Goal: Information Seeking & Learning: Check status

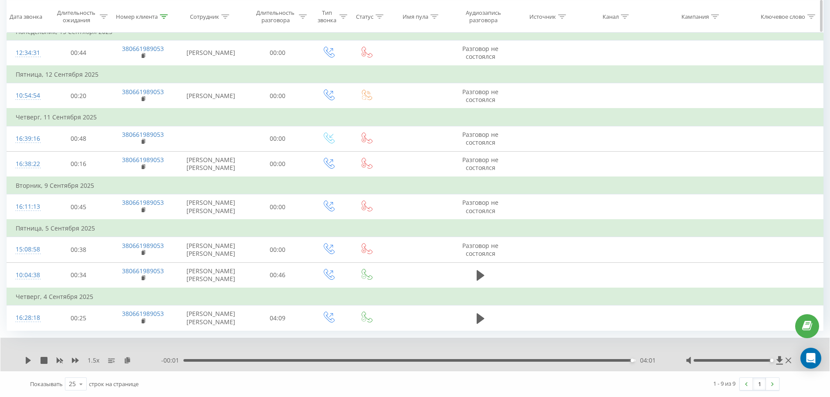
click at [142, 16] on div "Номер клиента" at bounding box center [137, 16] width 42 height 7
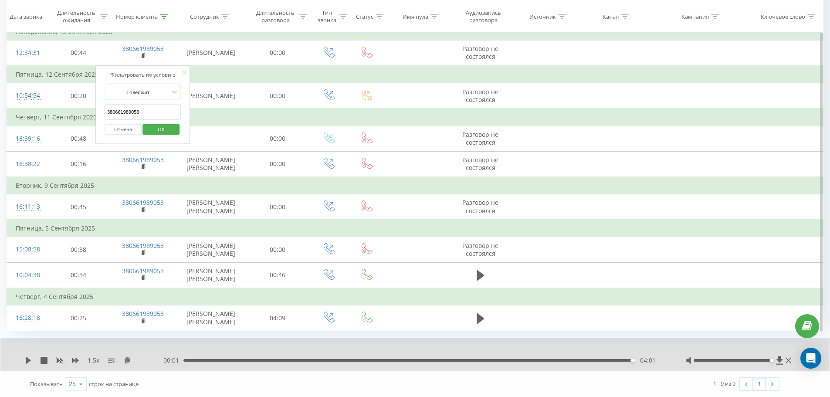
click at [156, 105] on input "380661989053" at bounding box center [143, 112] width 77 height 15
paste input "75262110"
click button "OK" at bounding box center [161, 129] width 37 height 11
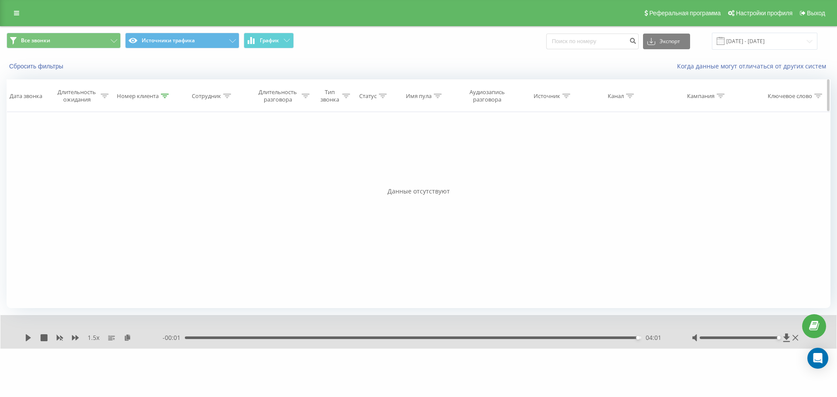
click at [159, 100] on th "Номер клиента" at bounding box center [144, 96] width 66 height 32
click at [146, 98] on div "Номер клиента" at bounding box center [138, 95] width 42 height 7
click at [156, 160] on input "380675262110" at bounding box center [144, 158] width 77 height 15
paste input "501089164"
click at [165, 173] on span "OK" at bounding box center [162, 176] width 24 height 14
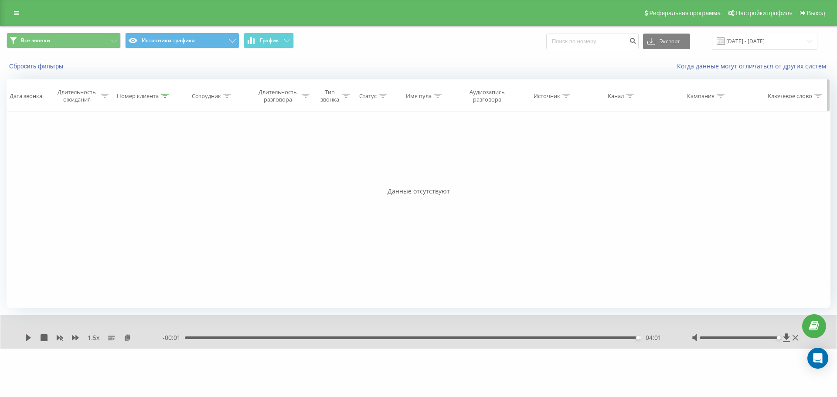
click at [207, 98] on div "Сотрудник" at bounding box center [206, 95] width 29 height 7
click at [135, 96] on div "Номер клиента" at bounding box center [138, 95] width 42 height 7
click at [156, 155] on input "380501089164" at bounding box center [144, 158] width 77 height 15
paste input "989395331"
type input "380989395331"
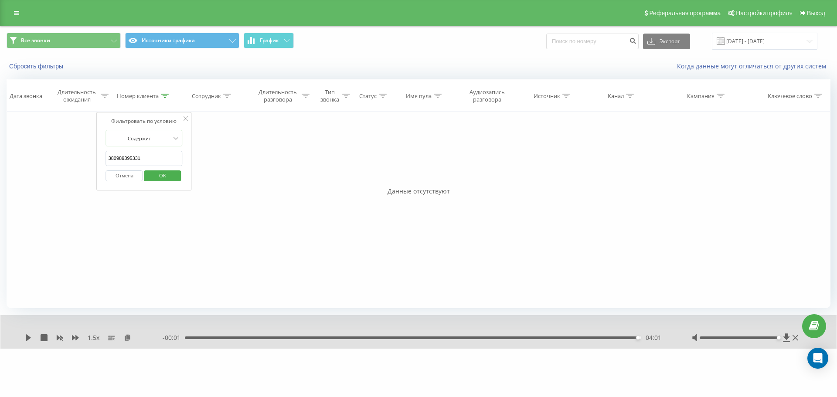
click at [164, 179] on span "OK" at bounding box center [162, 176] width 24 height 14
